Goal: Transaction & Acquisition: Book appointment/travel/reservation

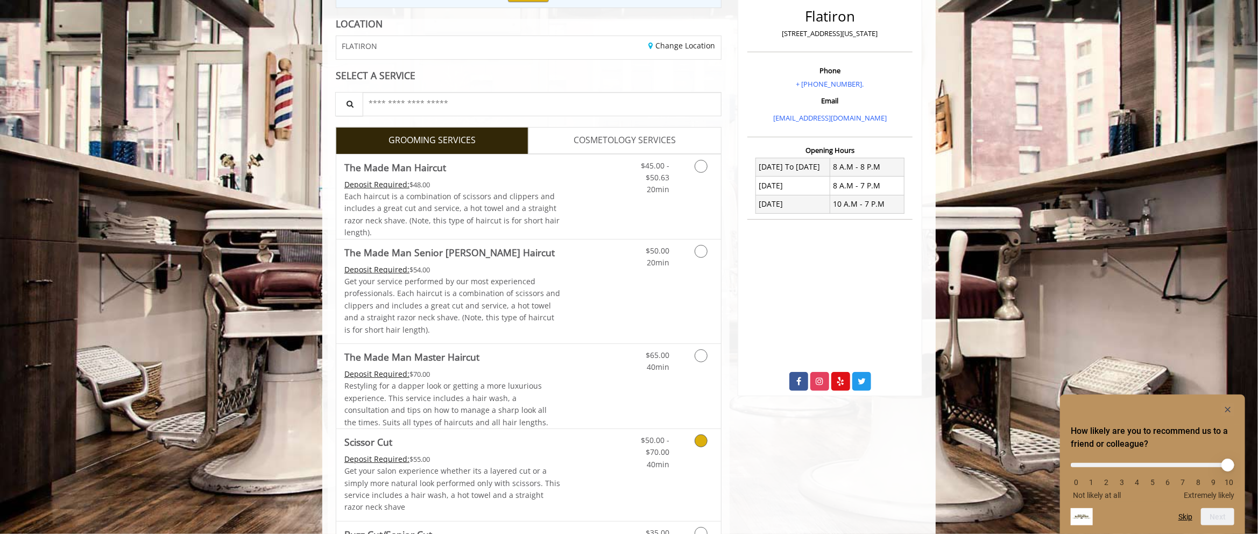
scroll to position [108, 0]
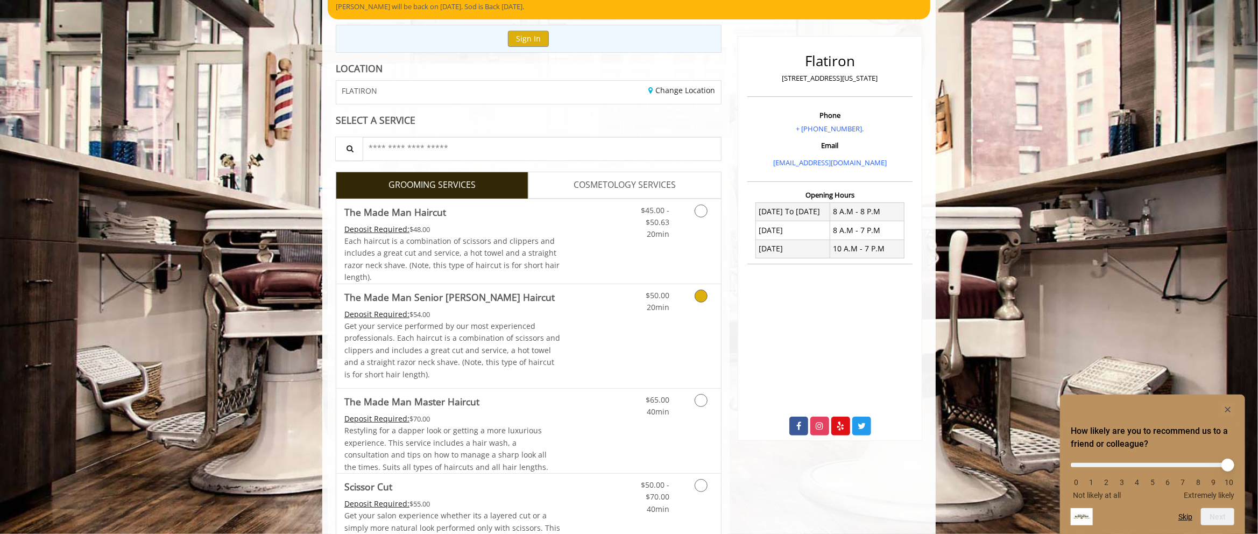
click at [546, 323] on p "Get your service performed by our most experienced professionals. Each haircut …" at bounding box center [452, 350] width 216 height 60
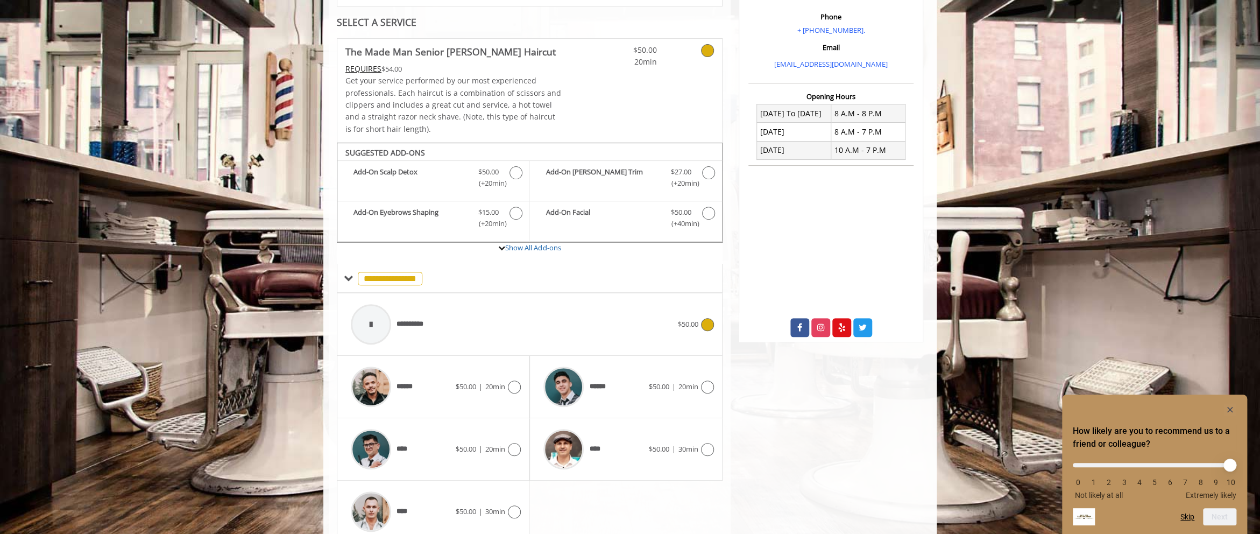
scroll to position [251, 0]
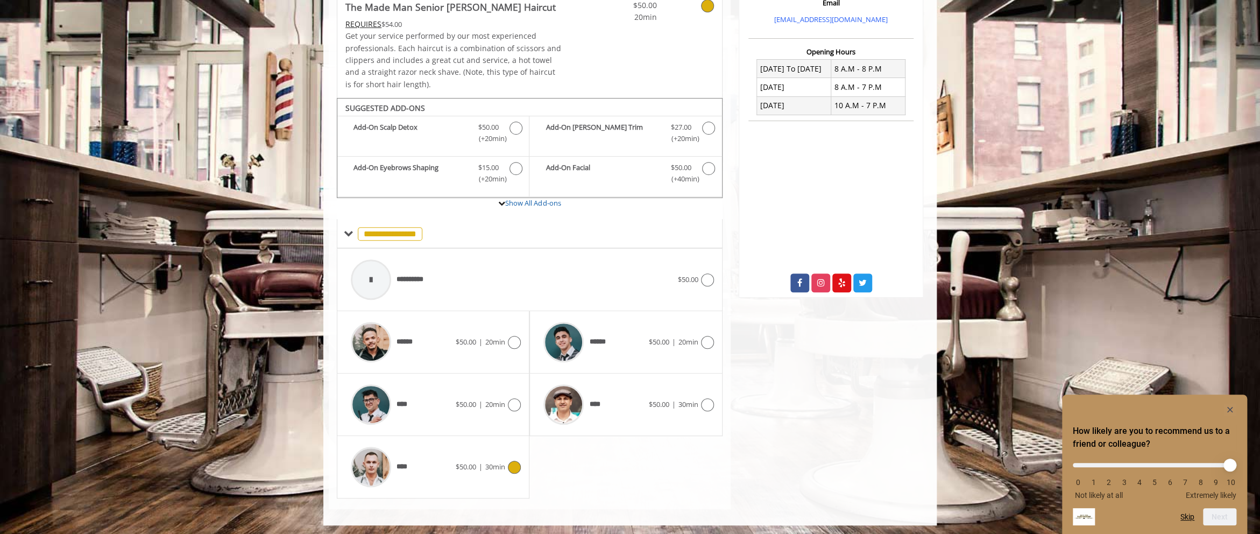
click at [518, 462] on icon at bounding box center [514, 467] width 13 height 13
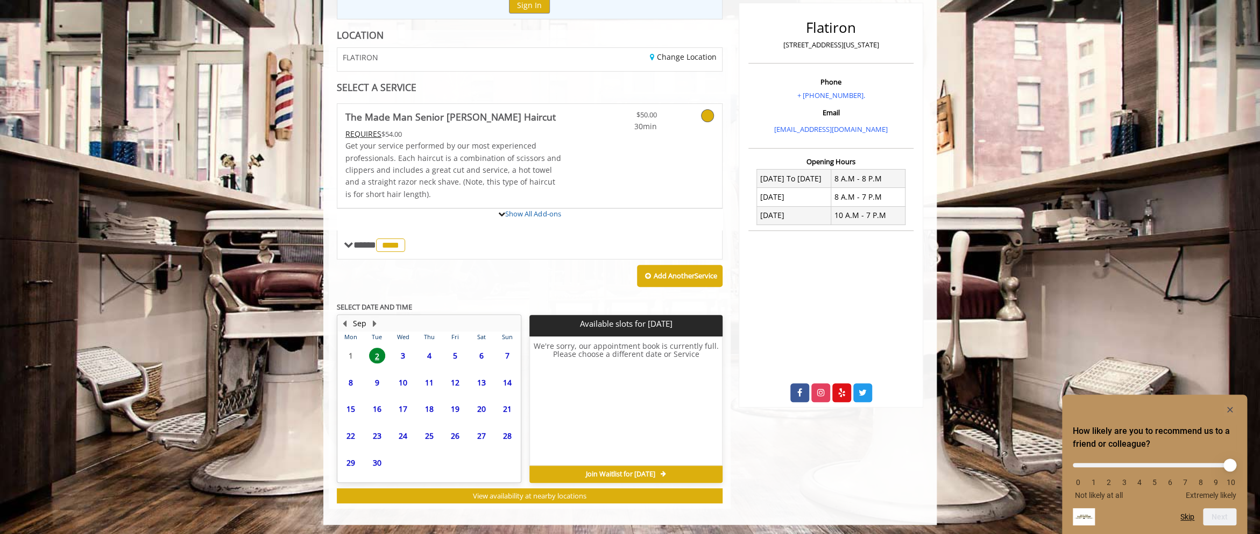
scroll to position [239, 0]
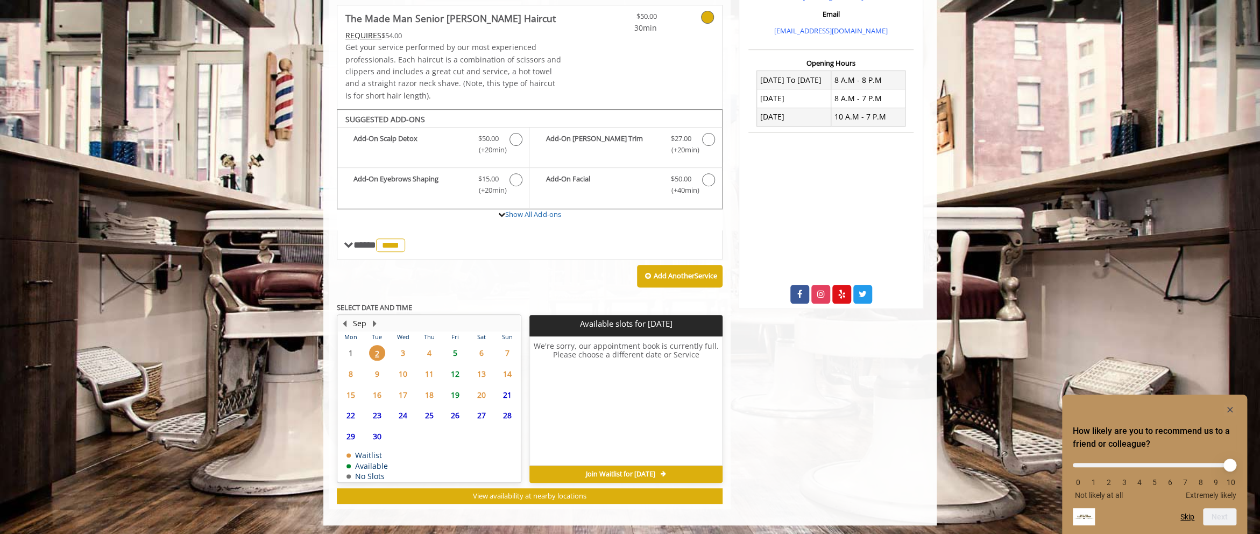
click at [454, 348] on span "5" at bounding box center [455, 353] width 16 height 16
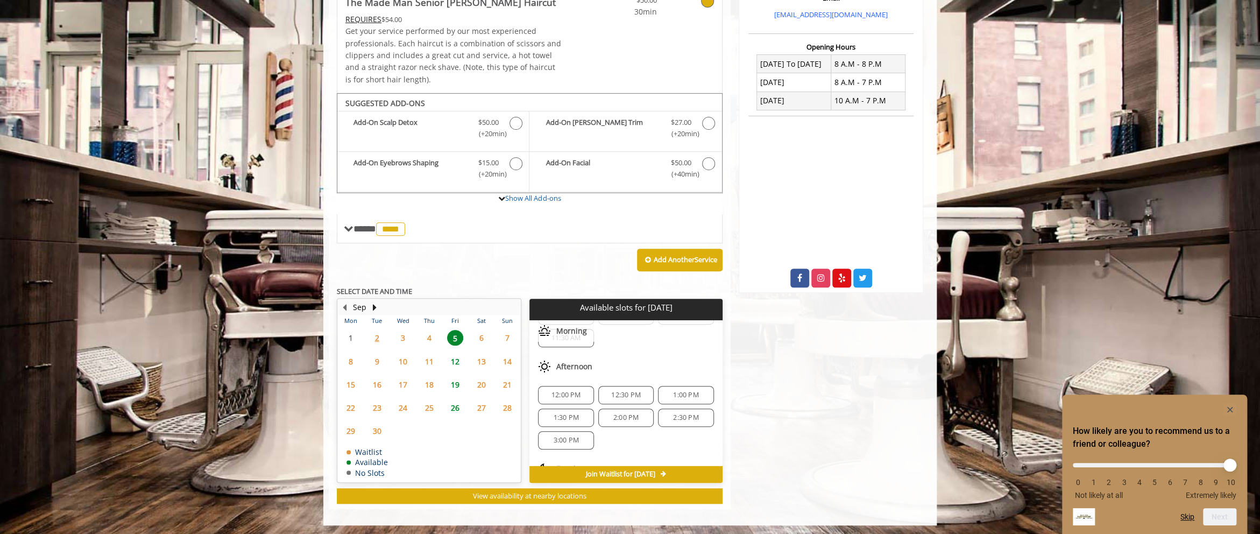
scroll to position [108, 0]
click at [621, 429] on span "5:30 PM" at bounding box center [626, 433] width 25 height 9
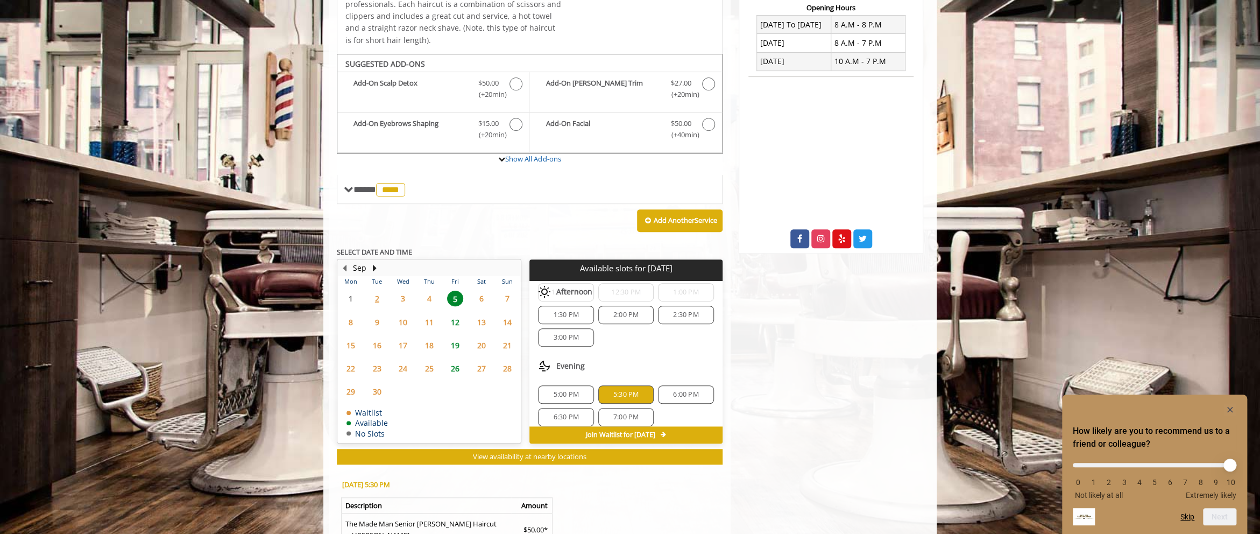
scroll to position [431, 0]
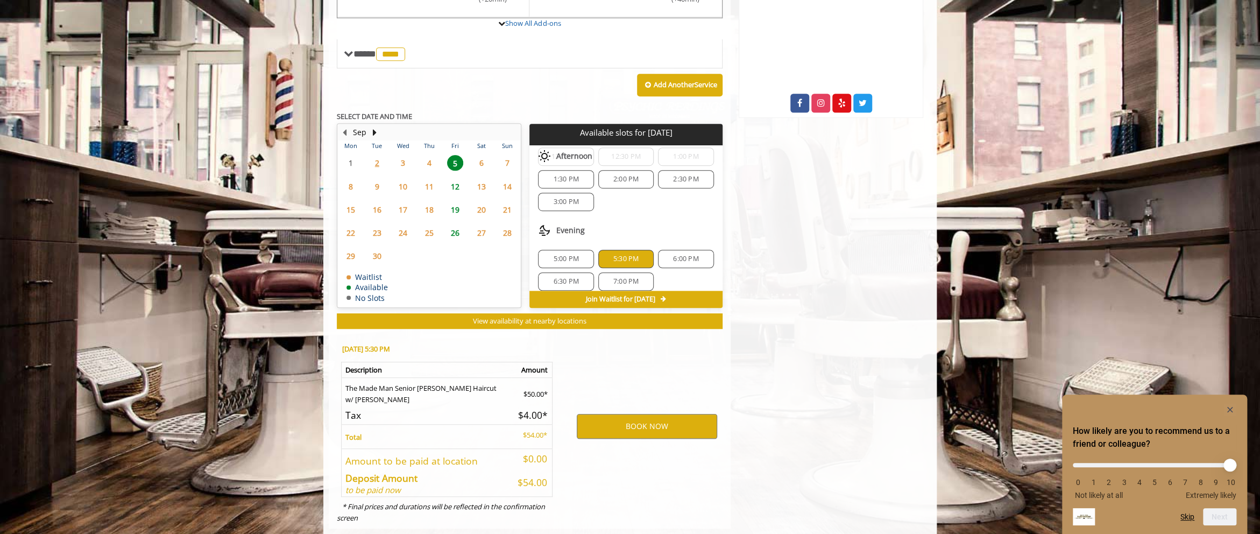
click at [603, 366] on div "BOOK NOW" at bounding box center [646, 426] width 167 height 184
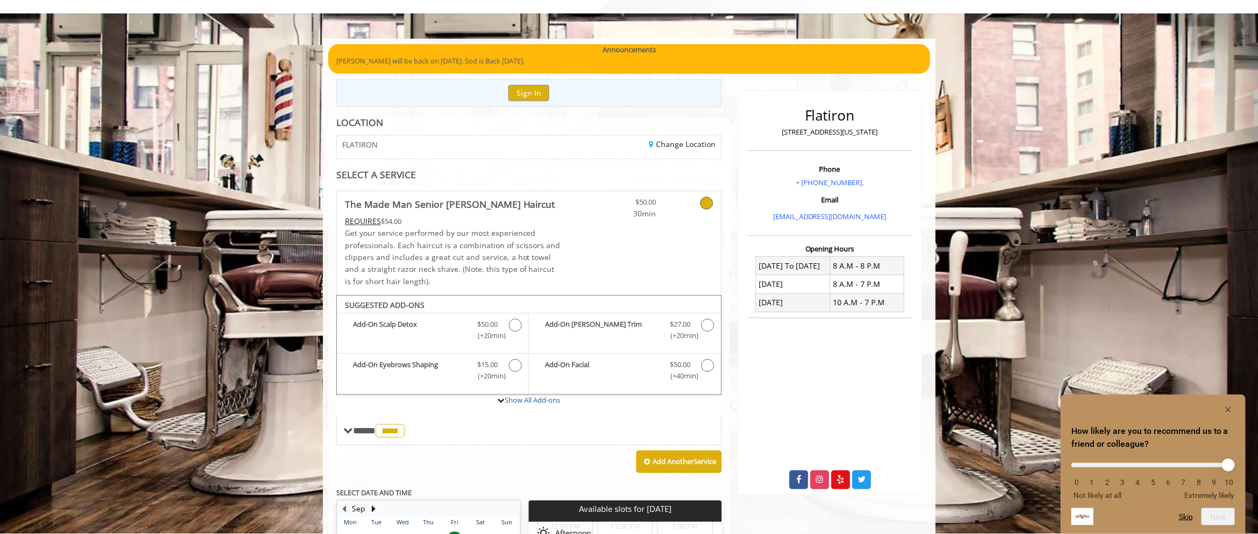
scroll to position [0, 0]
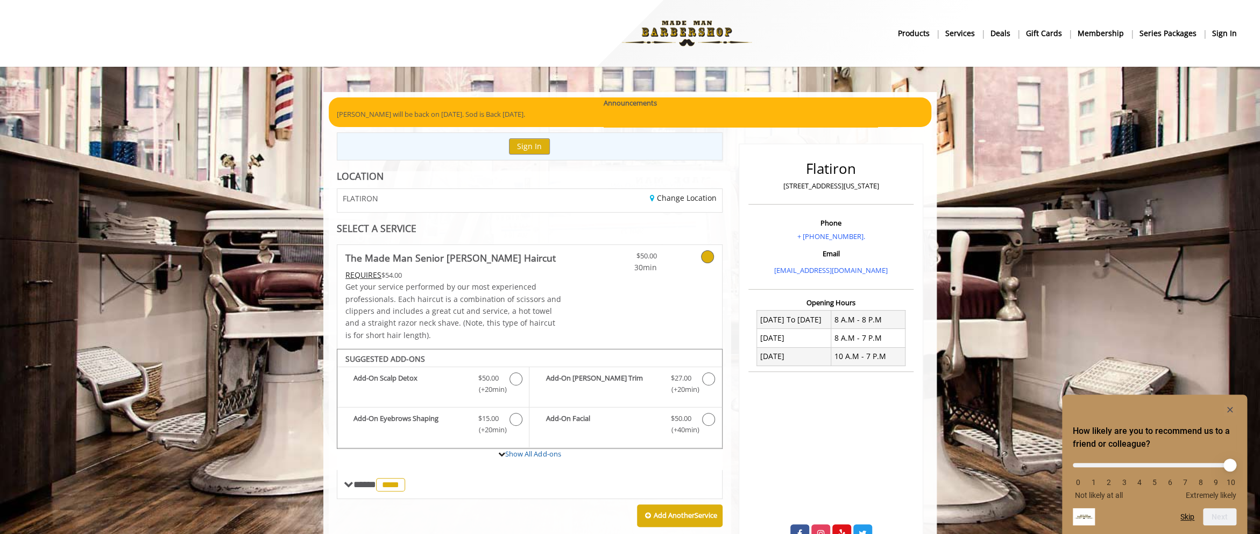
click at [368, 260] on b "The Made Man Senior Barber Haircut" at bounding box center [451, 257] width 210 height 15
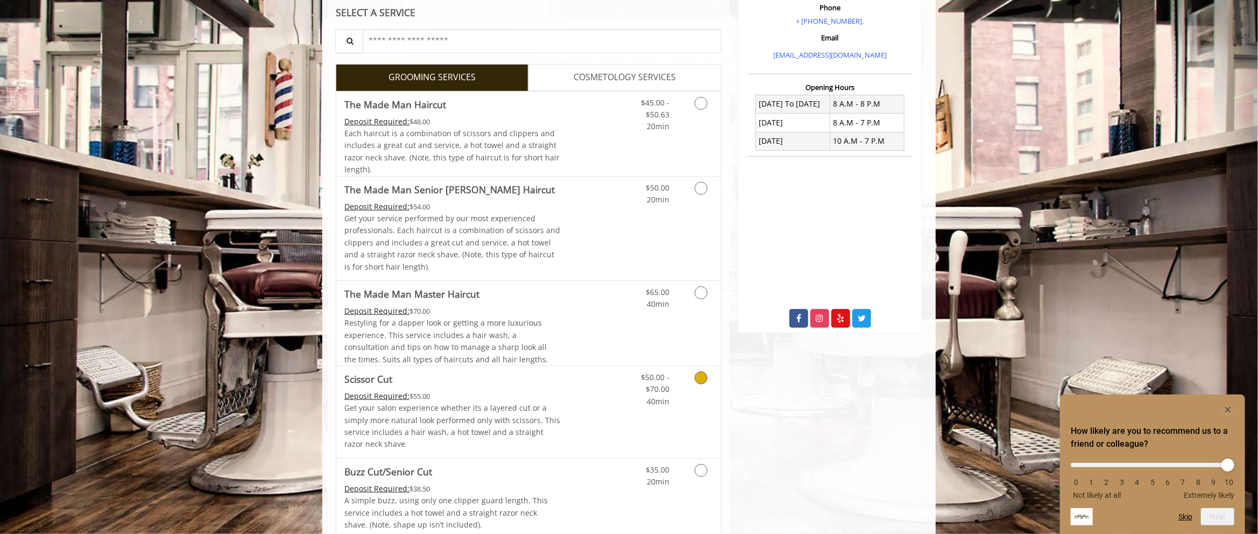
click at [487, 419] on p "Get your salon experience whether its a layered cut or a simply more natural lo…" at bounding box center [452, 426] width 216 height 48
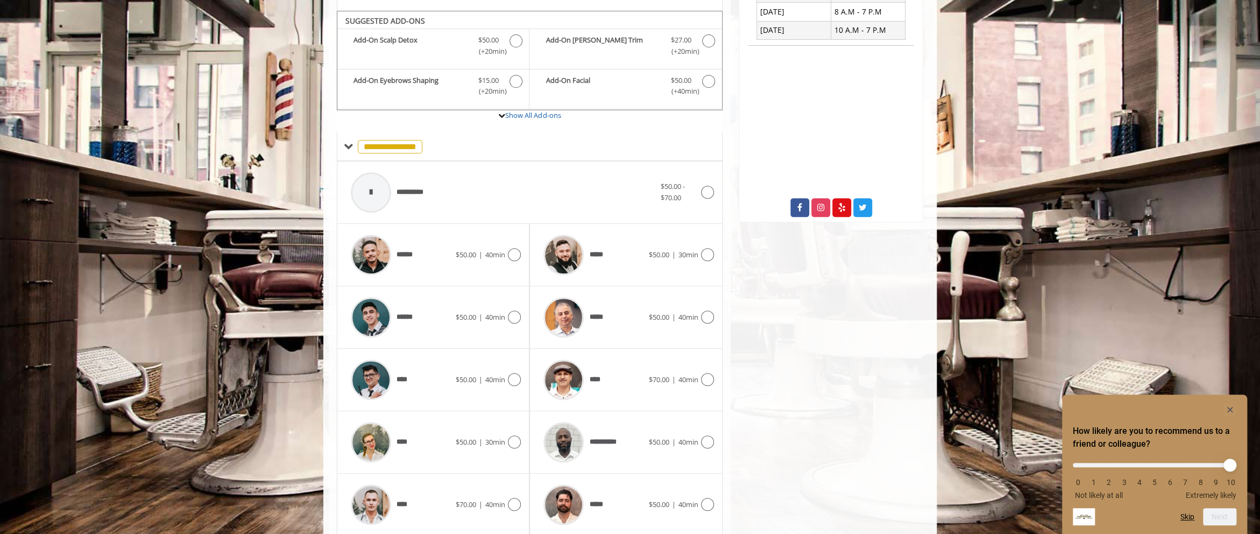
scroll to position [336, 0]
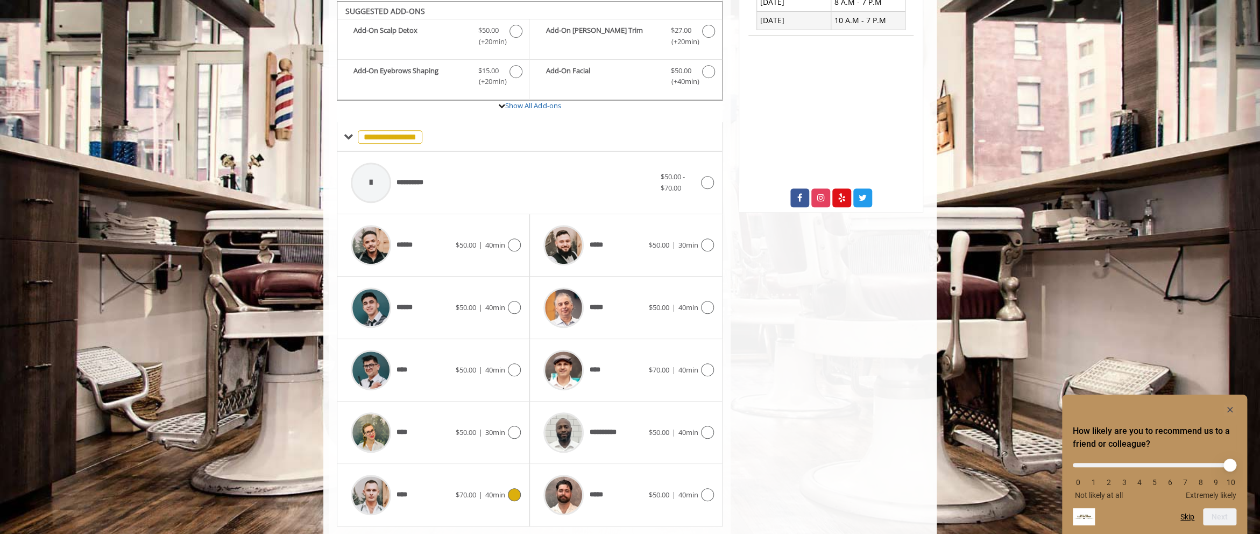
click at [474, 492] on span "$70.00" at bounding box center [466, 495] width 20 height 10
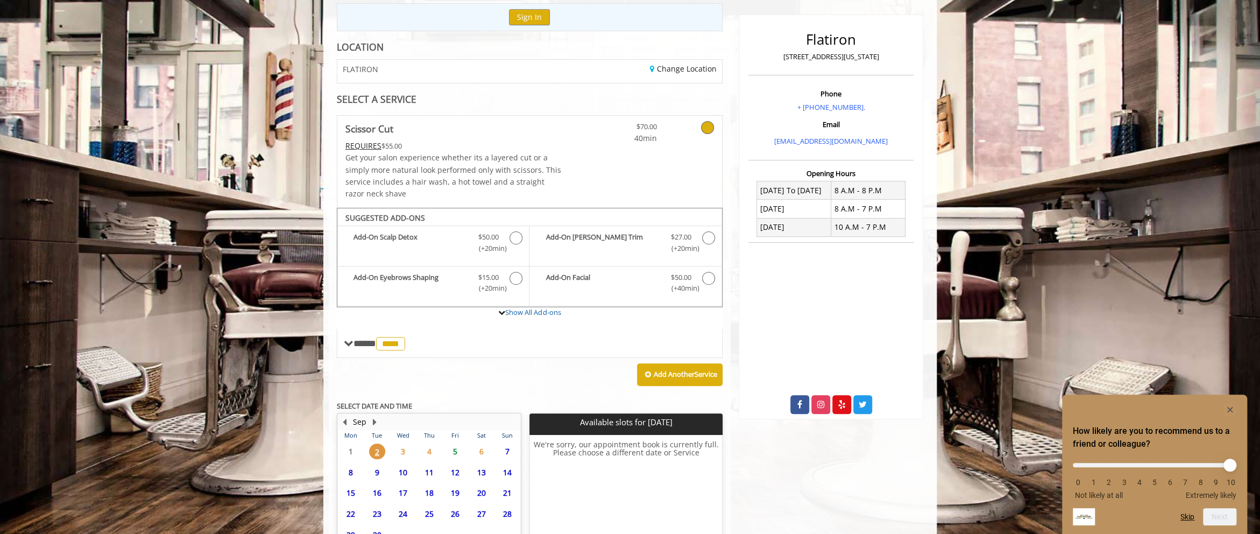
scroll to position [228, 0]
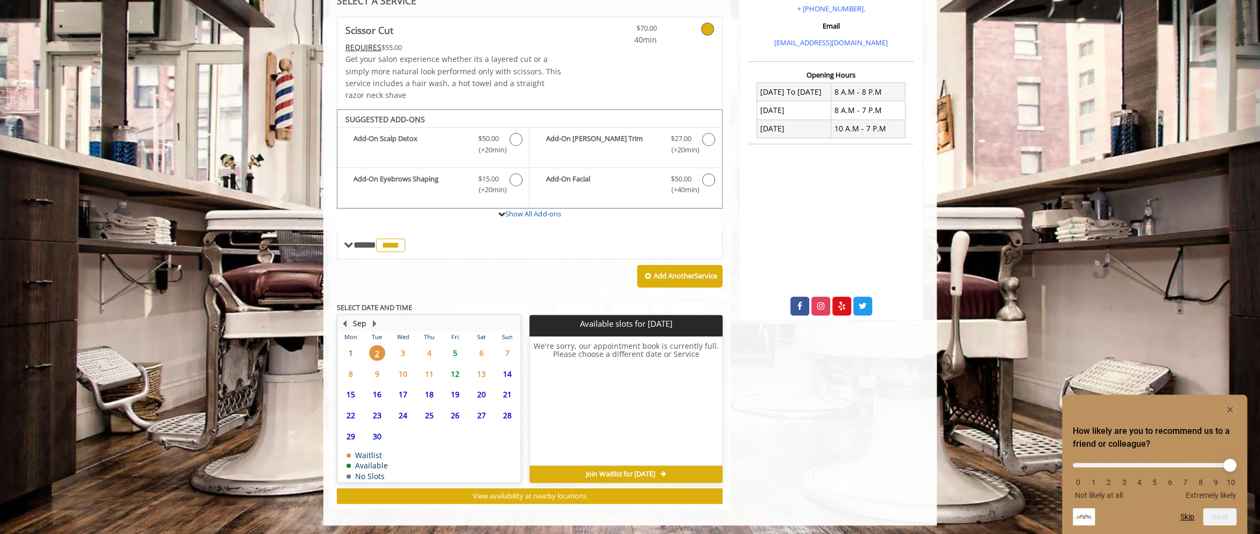
click at [454, 350] on span "5" at bounding box center [455, 353] width 16 height 16
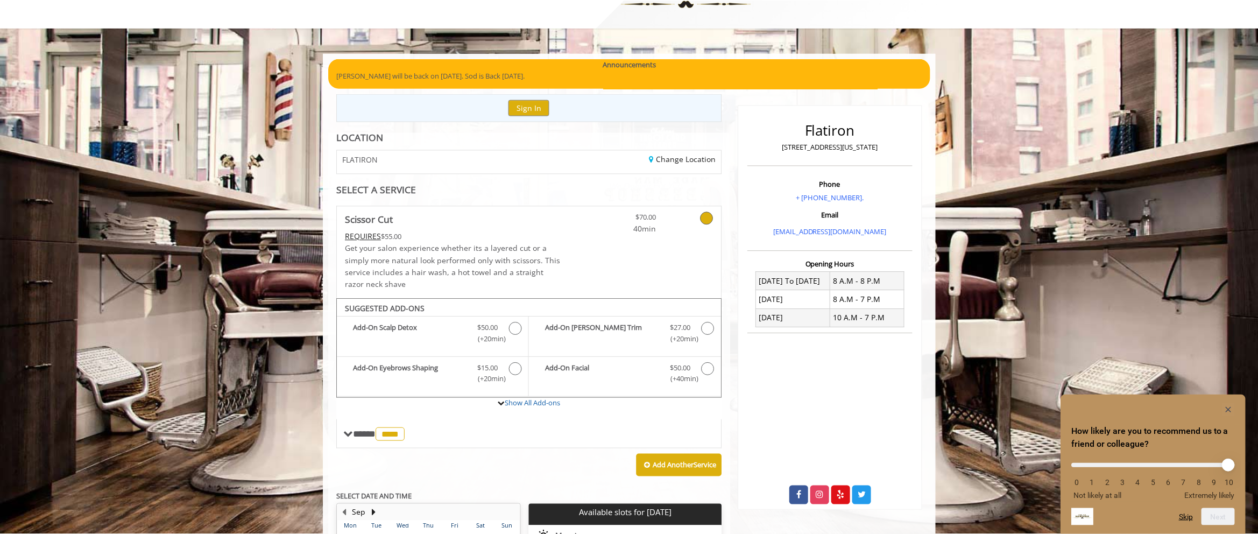
scroll to position [0, 0]
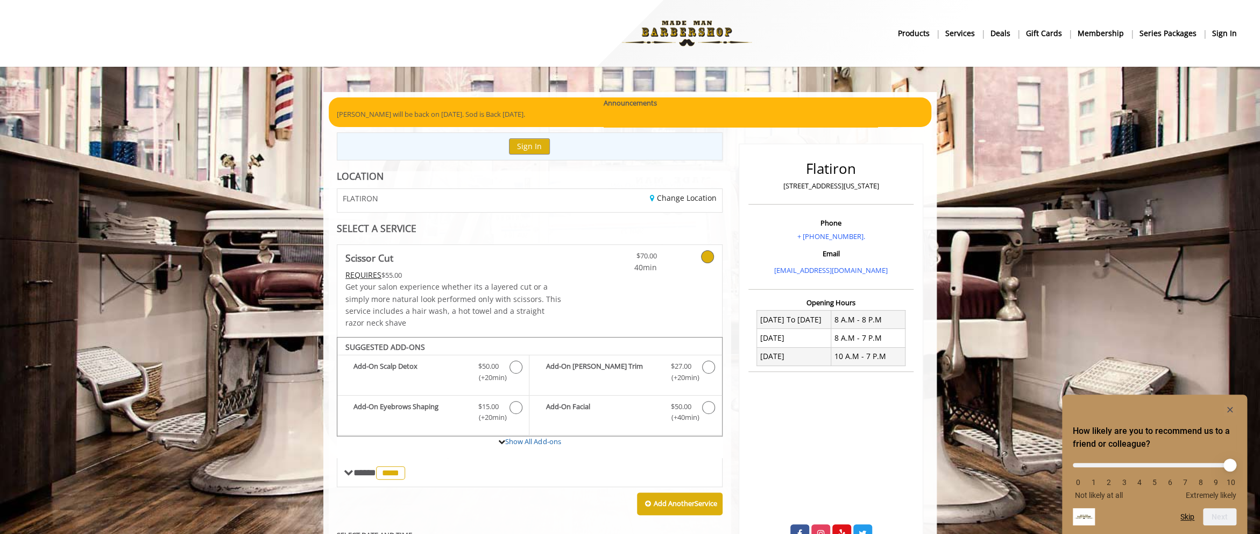
click at [428, 254] on span "Scissor Cut" at bounding box center [454, 257] width 216 height 15
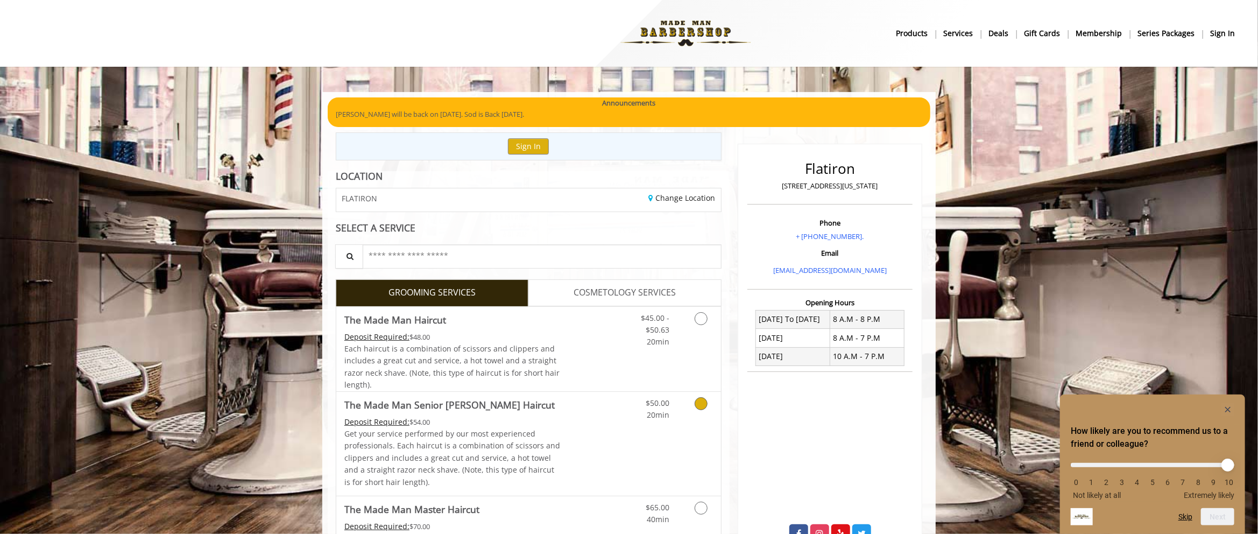
click at [549, 426] on div "Deposit Required: $54.00" at bounding box center [452, 422] width 216 height 12
